Goal: Information Seeking & Learning: Learn about a topic

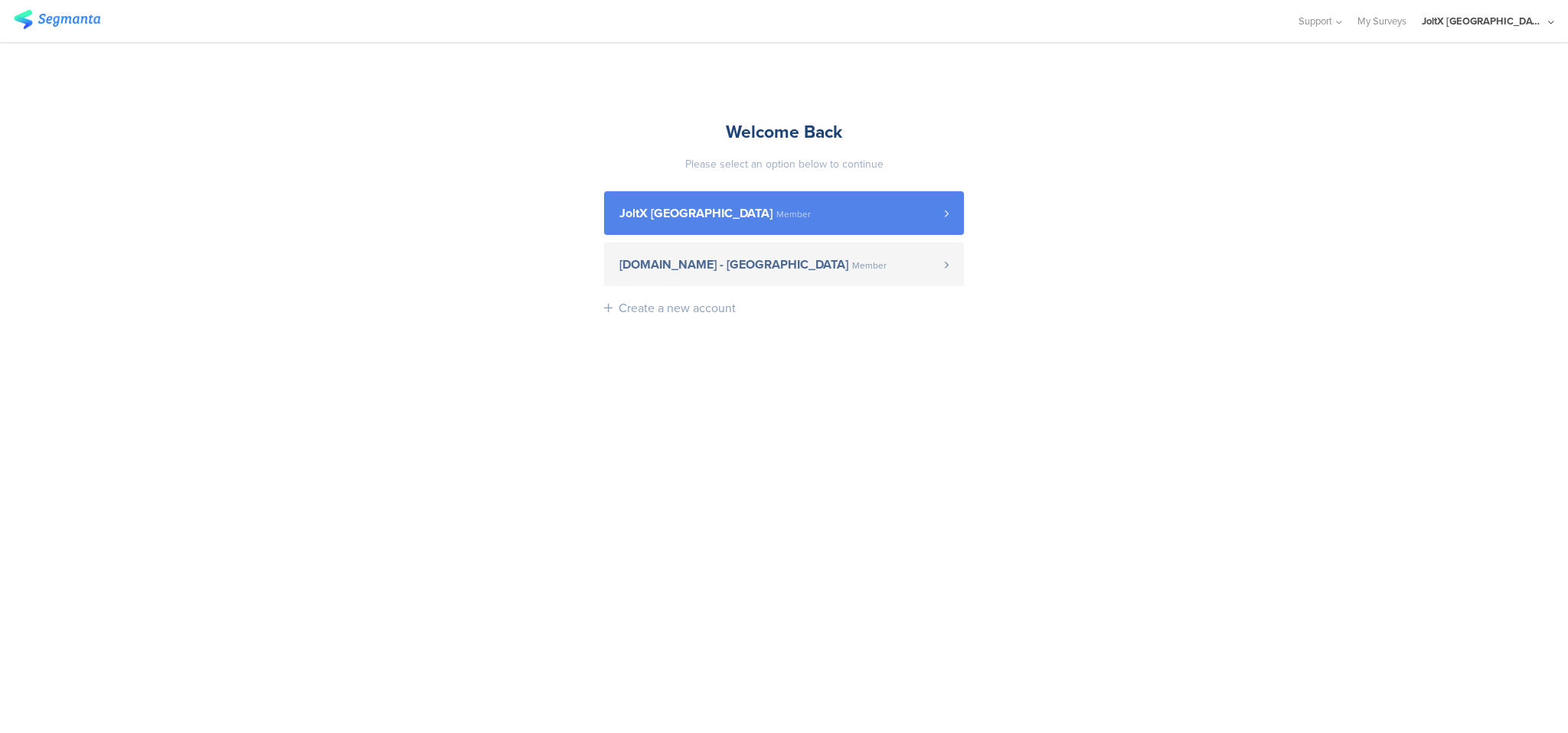
click at [776, 210] on span "Member" at bounding box center [793, 215] width 34 height 10
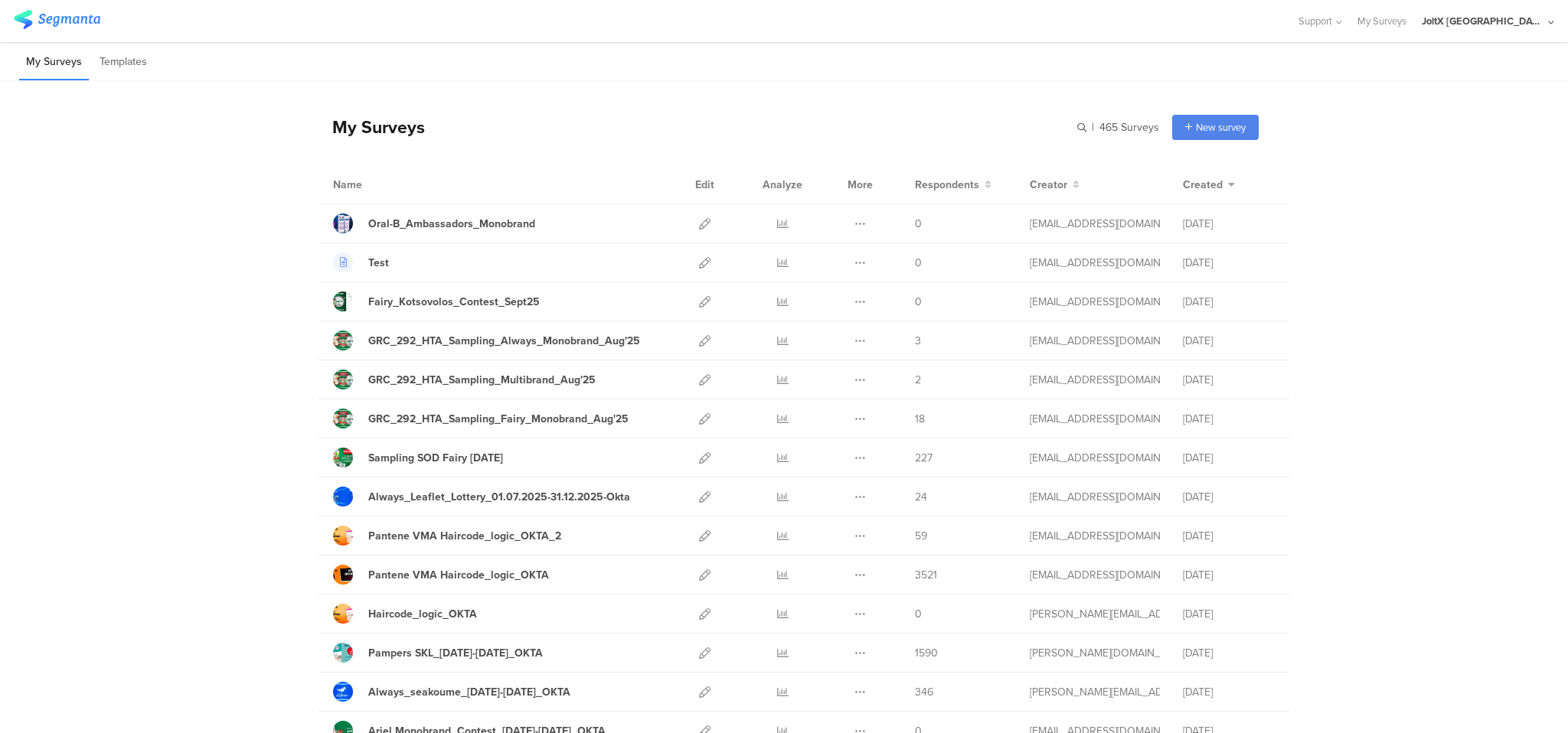
click at [367, 123] on div "My Surveys" at bounding box center [370, 127] width 108 height 26
click at [357, 128] on div "My Surveys" at bounding box center [370, 127] width 108 height 26
drag, startPoint x: 331, startPoint y: 127, endPoint x: 432, endPoint y: 146, distance: 102.8
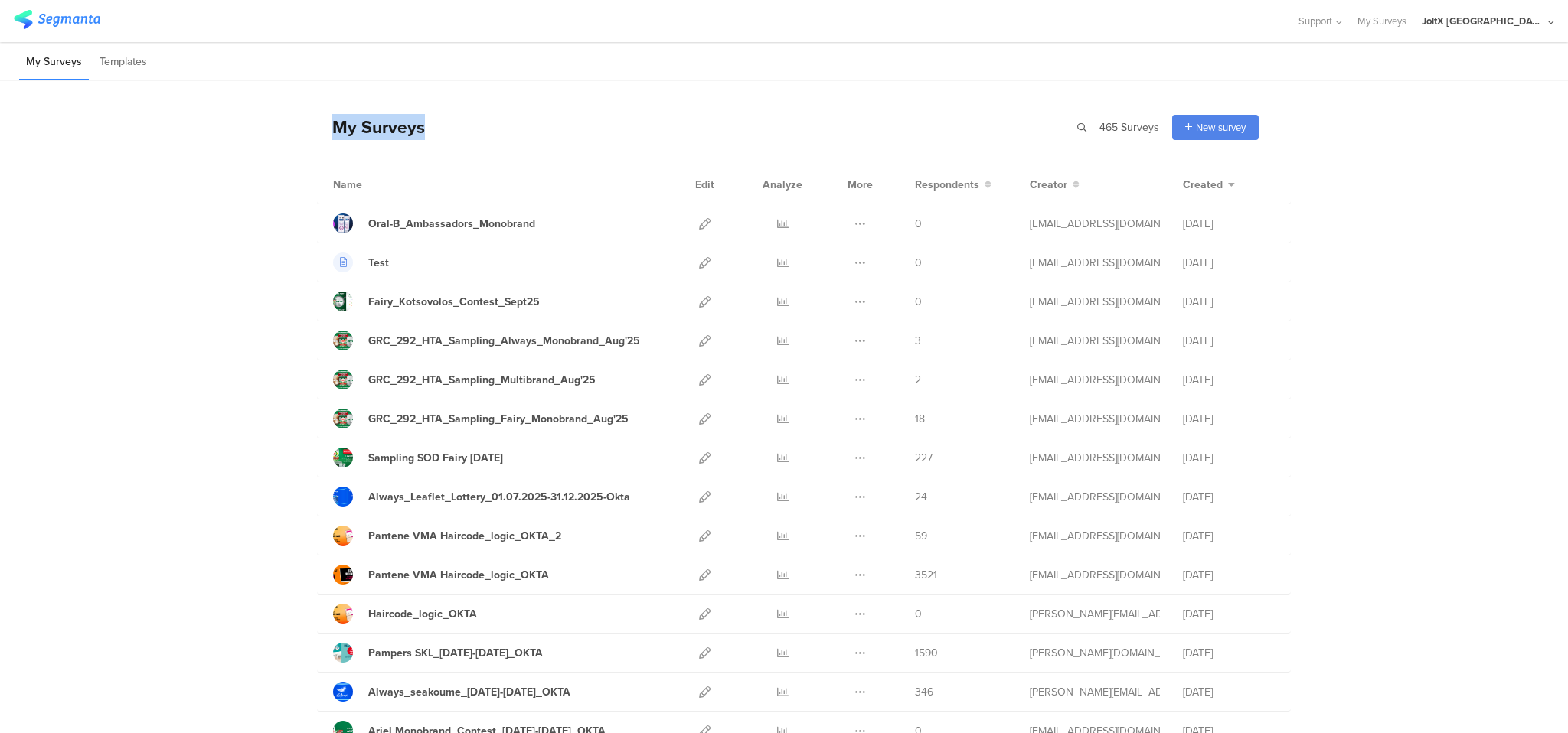
click at [432, 146] on div "My Surveys | 465 Surveys New survey Start from scratch Choose from templates" at bounding box center [788, 127] width 942 height 61
drag, startPoint x: 331, startPoint y: 120, endPoint x: 427, endPoint y: 192, distance: 120.0
click at [427, 192] on div "Name Edit Analyze More Respondents Creator Created" at bounding box center [804, 184] width 974 height 39
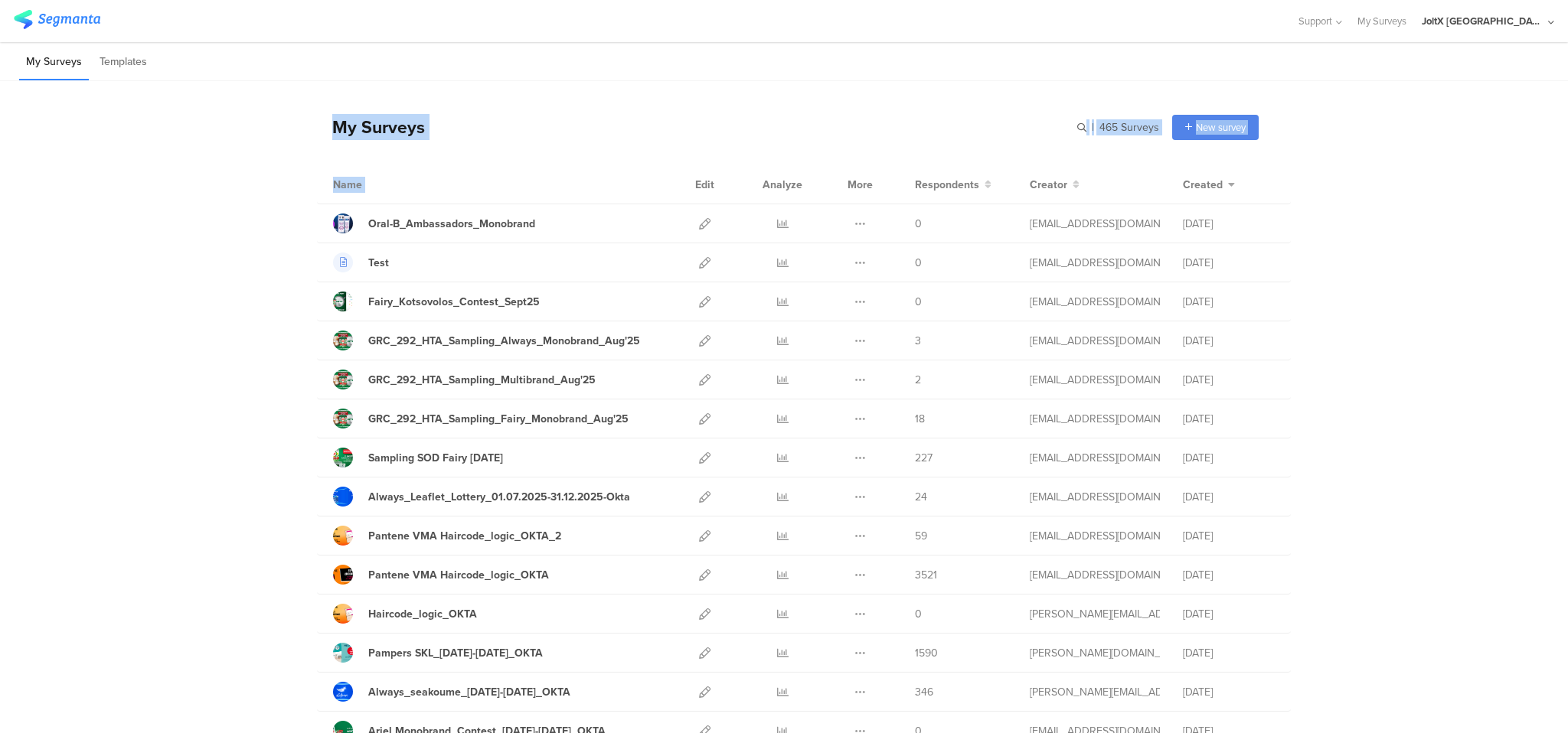
drag, startPoint x: 427, startPoint y: 192, endPoint x: 313, endPoint y: 121, distance: 134.3
click at [317, 121] on div "My Surveys" at bounding box center [370, 127] width 108 height 26
drag, startPoint x: 204, startPoint y: 137, endPoint x: 372, endPoint y: 184, distance: 174.5
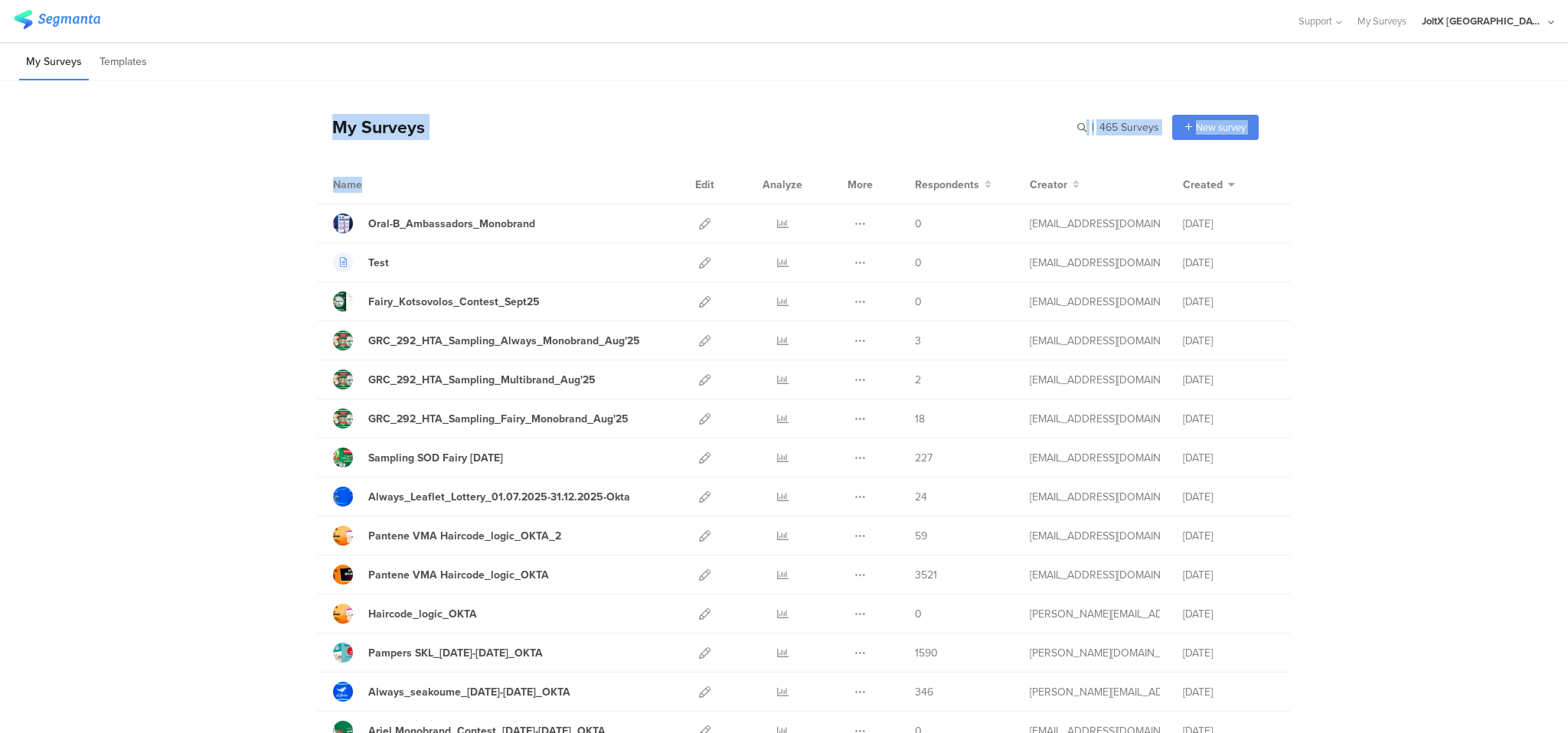
click at [372, 184] on div "Name" at bounding box center [378, 185] width 92 height 16
click at [468, 303] on div "Fairy_Kotsovolos_Contest_Sept25" at bounding box center [454, 301] width 172 height 16
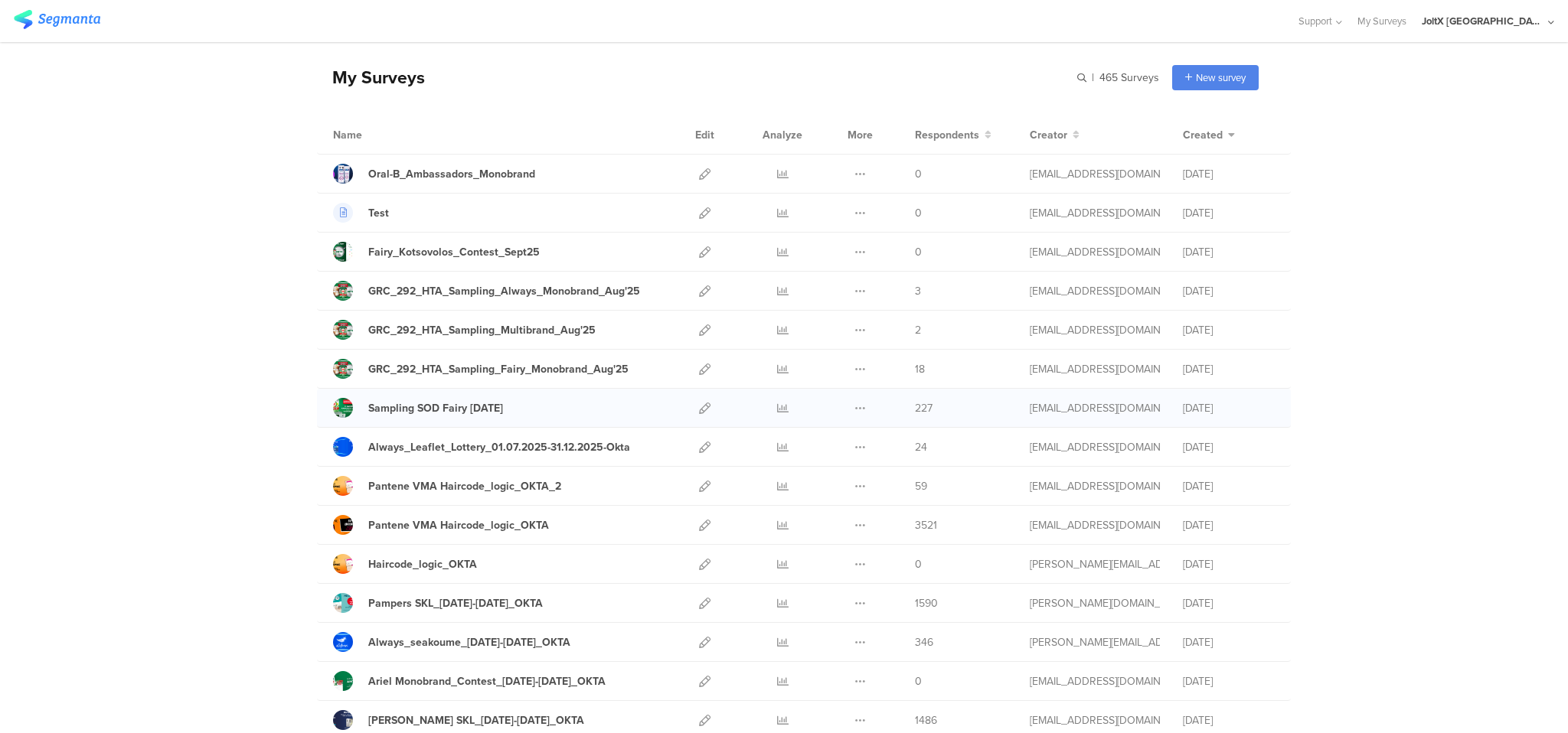
scroll to position [77, 0]
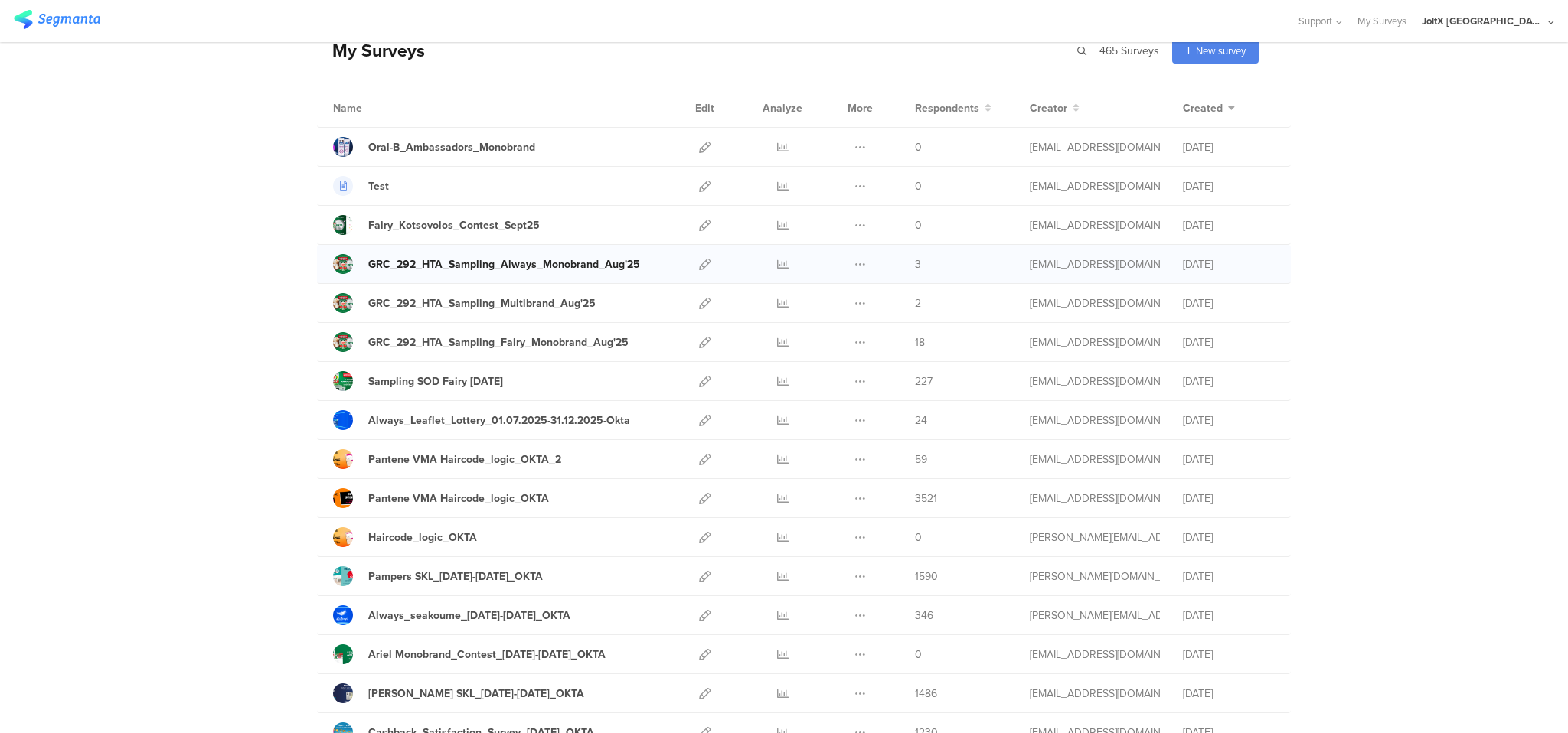
click at [612, 262] on div "GRC_292_HTA_Sampling_Always_Monobrand_Aug'25" at bounding box center [504, 264] width 272 height 16
click at [464, 384] on div "Sampling SOD Fairy [DATE]" at bounding box center [436, 381] width 135 height 16
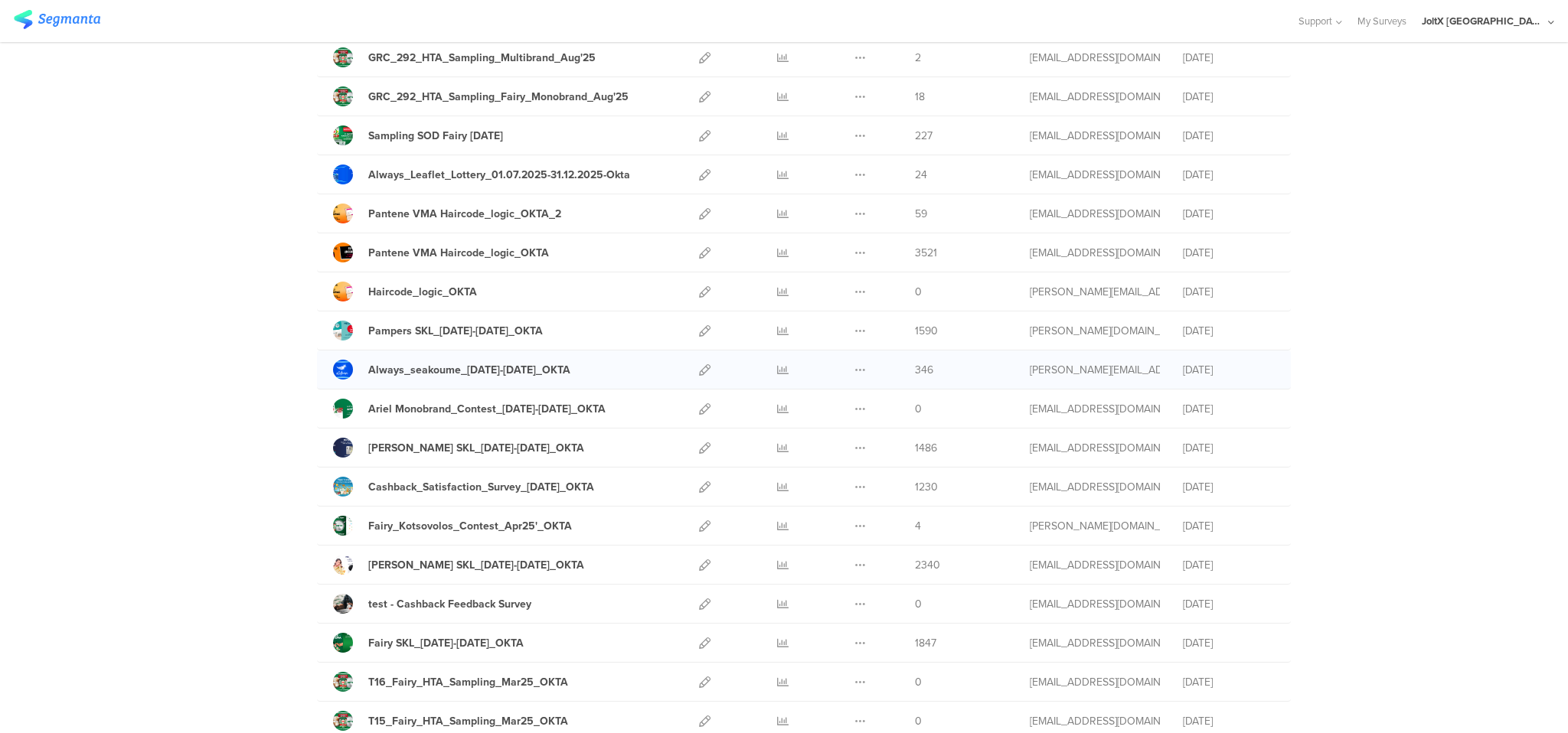
scroll to position [326, 0]
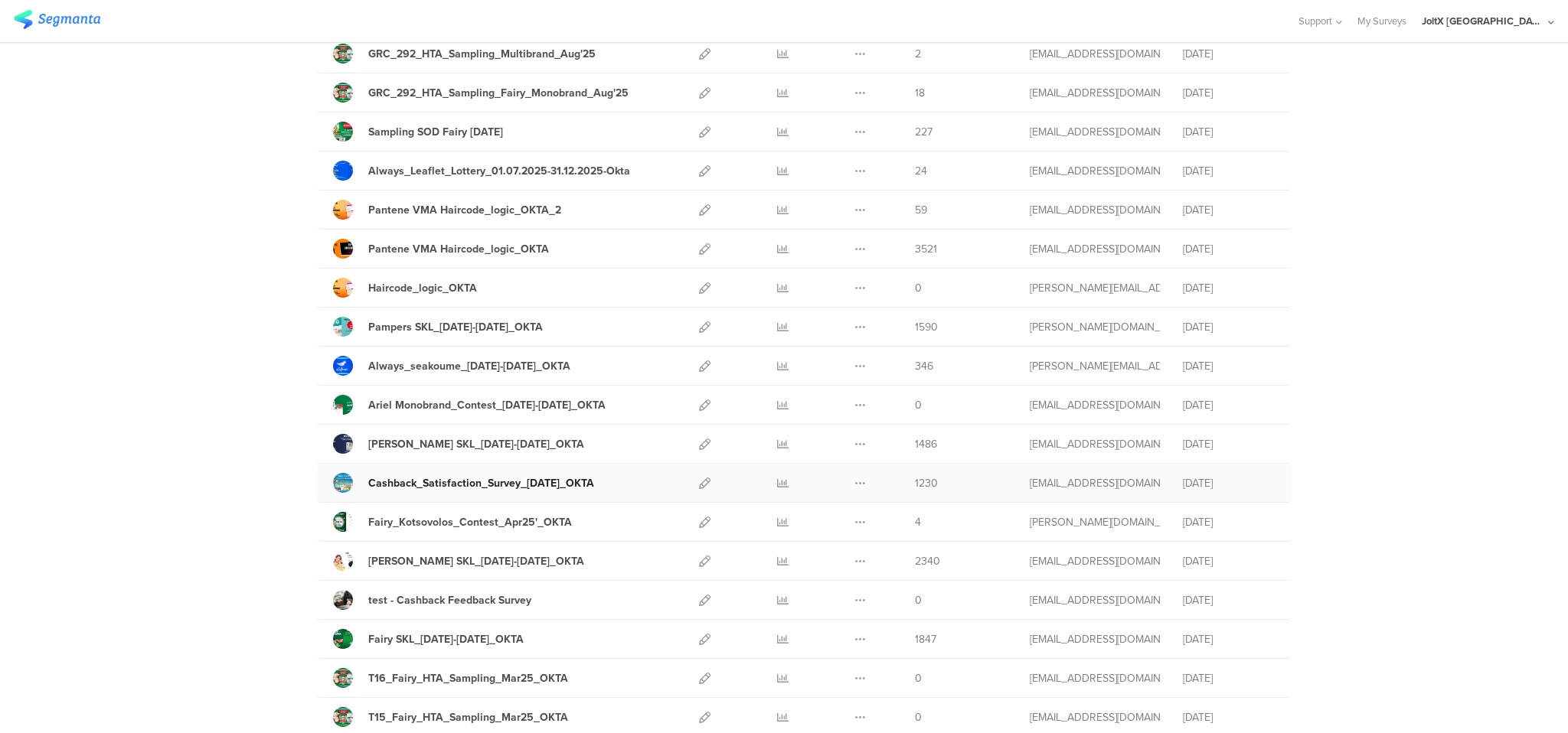
click at [476, 487] on div "Cashback_Satisfaction_Survey_[DATE]_OKTA" at bounding box center [481, 483] width 226 height 16
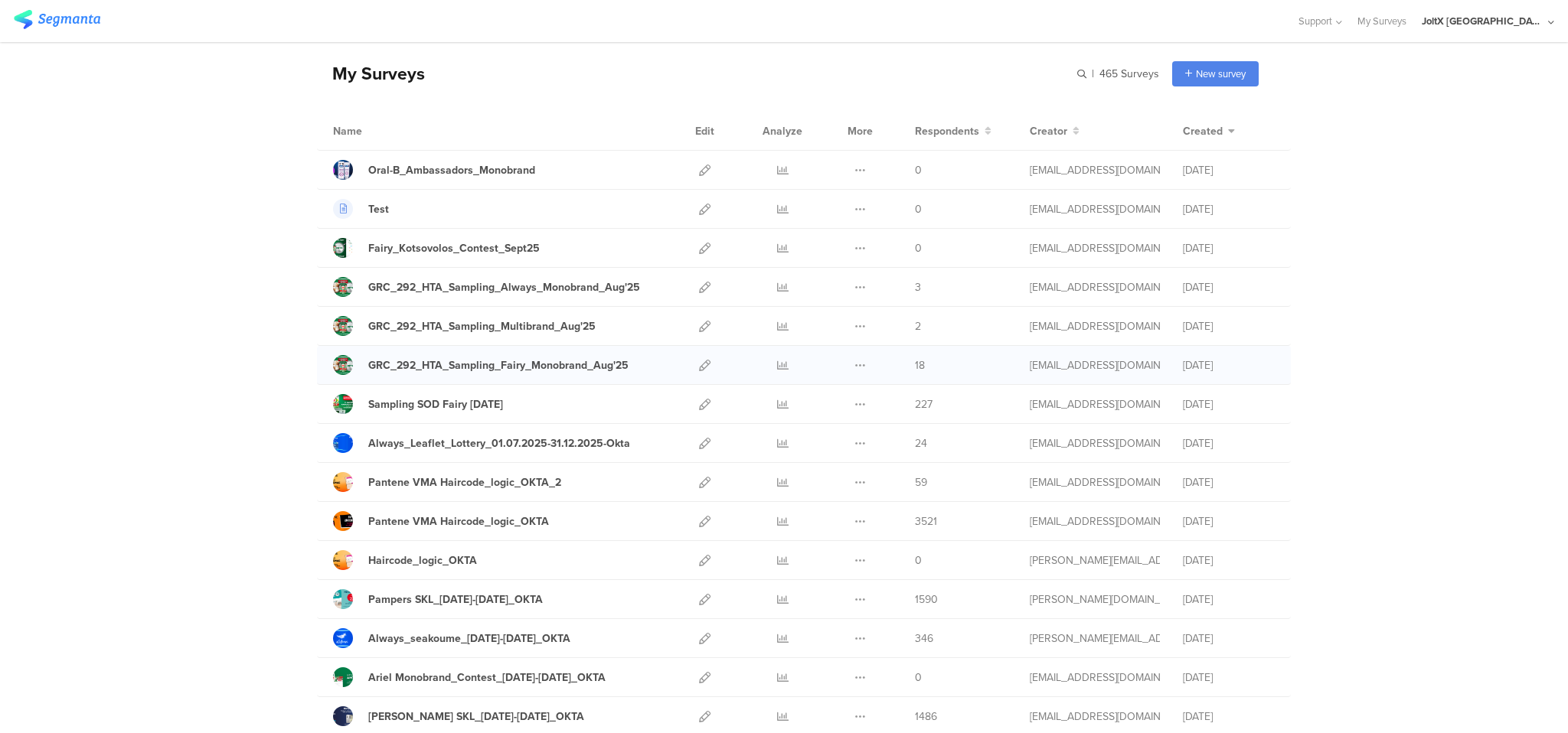
scroll to position [62, 0]
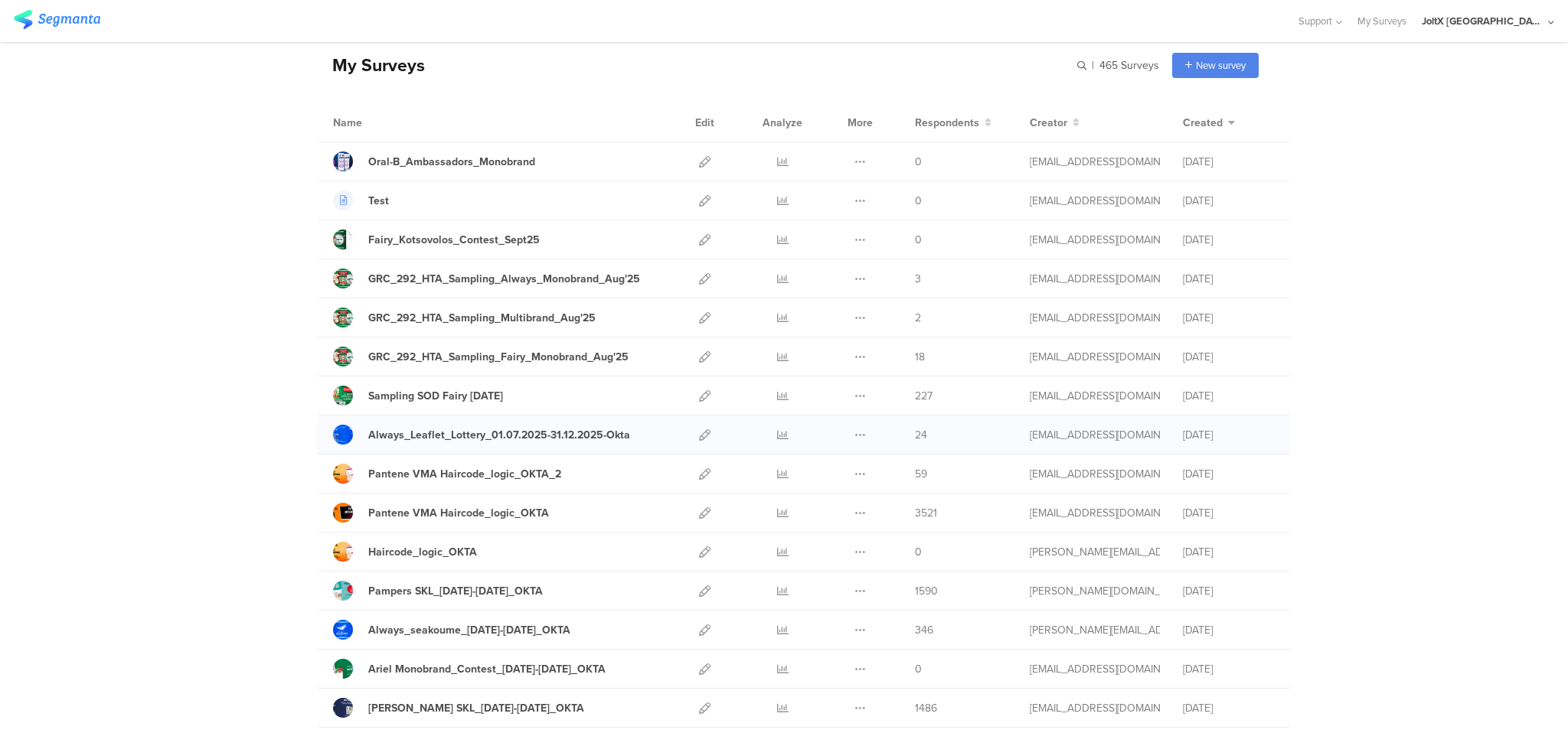
click at [915, 435] on span "24" at bounding box center [921, 435] width 12 height 16
copy span "24"
